Goal: Task Accomplishment & Management: Manage account settings

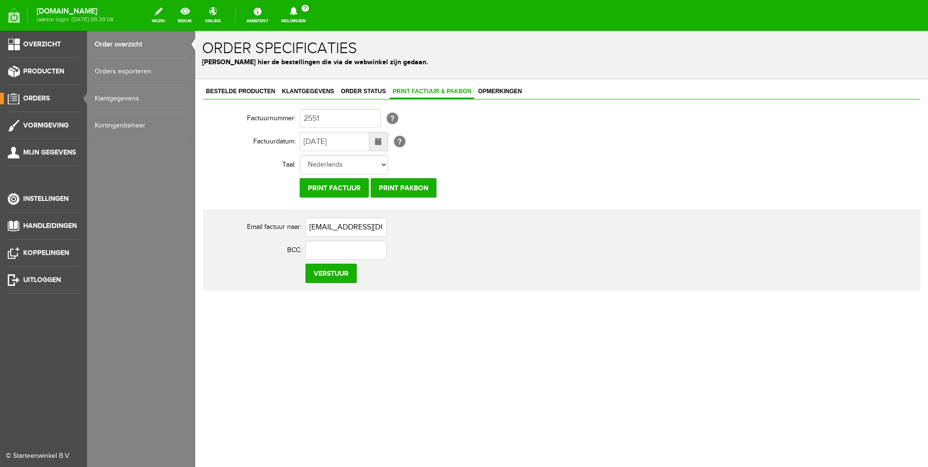
click at [35, 96] on span "Orders" at bounding box center [36, 98] width 27 height 8
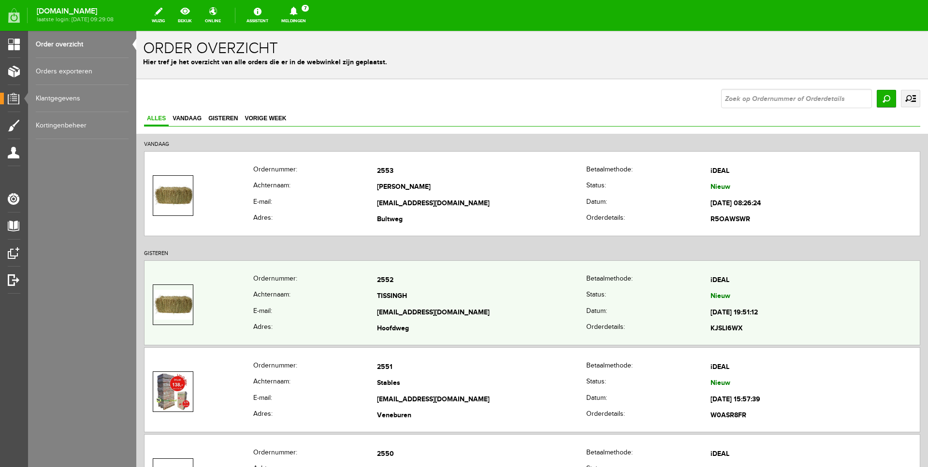
click at [333, 314] on th "E-mail:" at bounding box center [315, 313] width 124 height 16
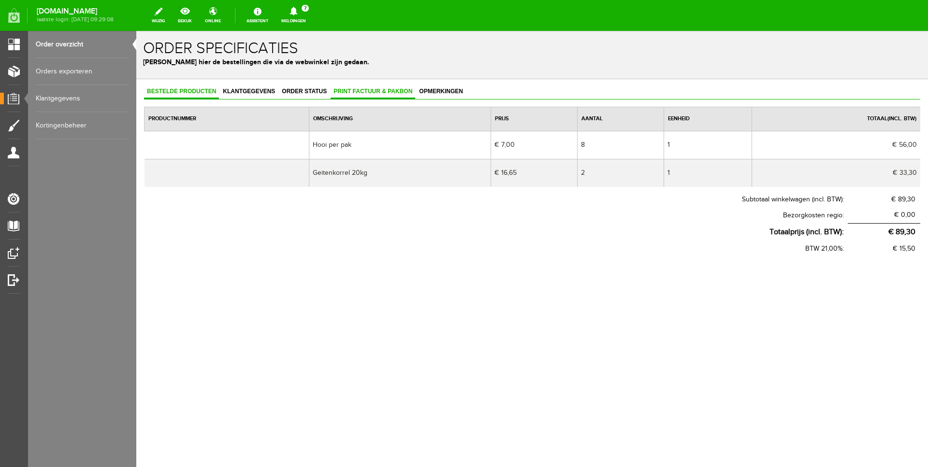
click at [359, 93] on span "Print factuur & pakbon" at bounding box center [373, 91] width 85 height 7
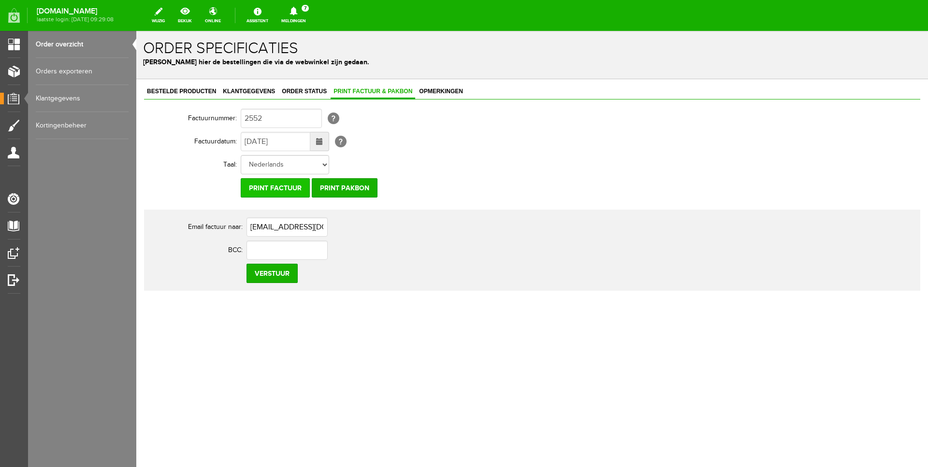
click at [293, 189] on input "Print factuur" at bounding box center [275, 187] width 69 height 19
click at [366, 90] on span "Print factuur & pakbon" at bounding box center [373, 91] width 85 height 7
click at [346, 193] on input "Print pakbon" at bounding box center [345, 187] width 66 height 19
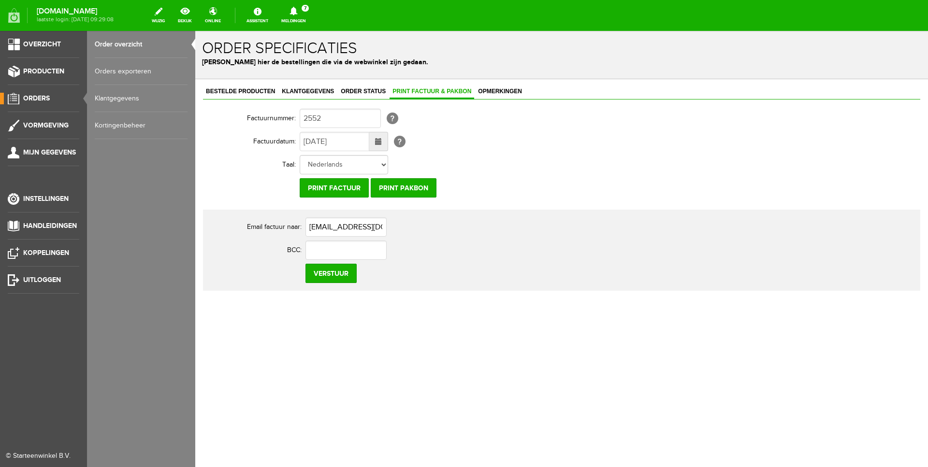
click at [42, 103] on link "Orders" at bounding box center [39, 99] width 79 height 12
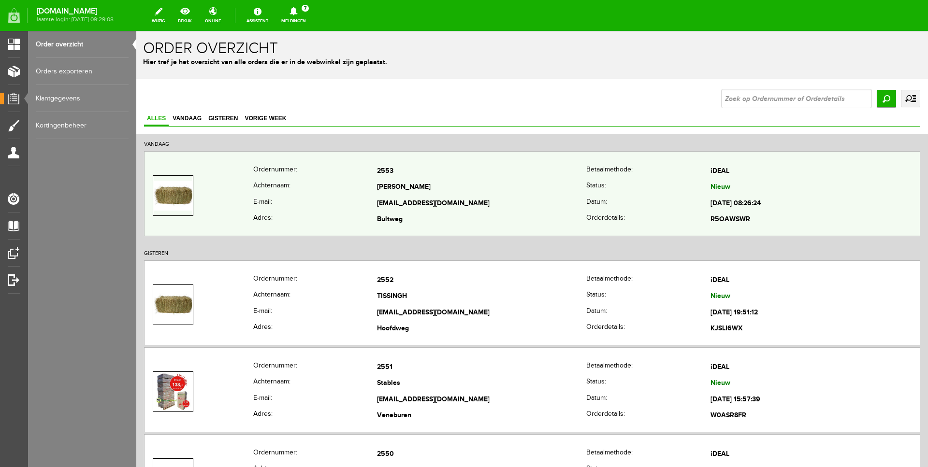
click at [311, 197] on th "E-mail:" at bounding box center [315, 204] width 124 height 16
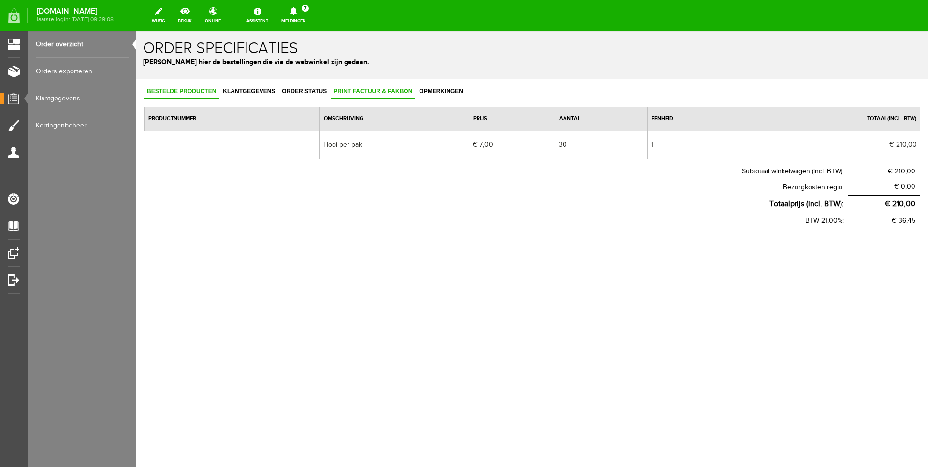
click at [352, 96] on link "Print factuur & pakbon" at bounding box center [373, 92] width 85 height 14
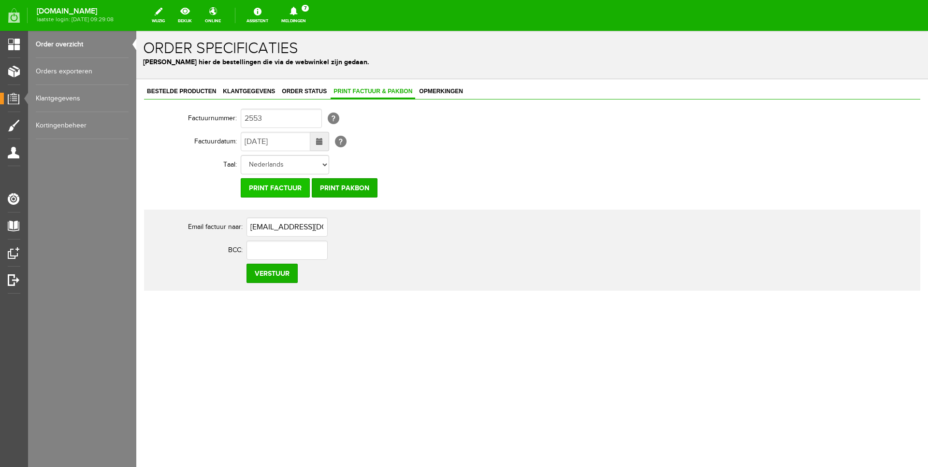
click at [277, 190] on input "Print factuur" at bounding box center [275, 187] width 69 height 19
click at [339, 186] on input "Print pakbon" at bounding box center [345, 187] width 66 height 19
